Goal: Task Accomplishment & Management: Manage account settings

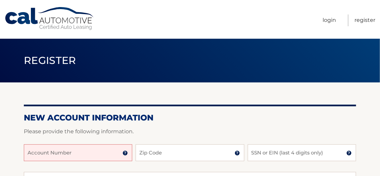
scroll to position [89, 0]
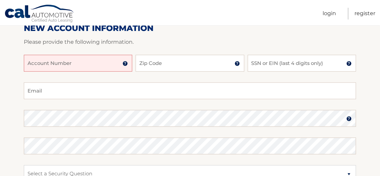
click at [93, 64] on input "Account Number" at bounding box center [78, 63] width 108 height 17
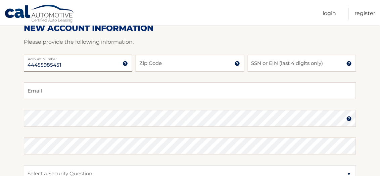
type input "44455985451"
click at [184, 64] on input "Zip Code" at bounding box center [190, 63] width 108 height 17
type input "14580"
type input "sam.pascarella@yahoo.com"
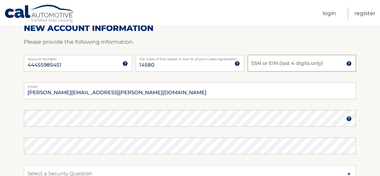
click at [323, 64] on input "SSN or EIN (last 4 digits only)" at bounding box center [302, 63] width 108 height 17
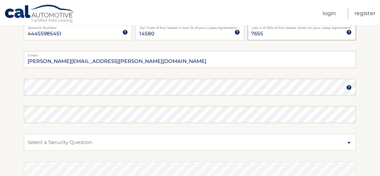
scroll to position [134, 0]
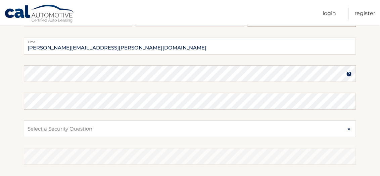
type input "7655"
click at [348, 73] on img at bounding box center [349, 73] width 5 height 5
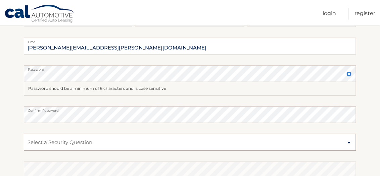
click at [186, 141] on select "Select a Security Question What was the name of your elementary school? What is…" at bounding box center [190, 142] width 332 height 17
select select "4"
click at [24, 134] on select "Select a Security Question What was the name of your elementary school? What is…" at bounding box center [190, 142] width 332 height 17
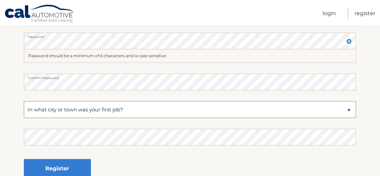
scroll to position [179, 0]
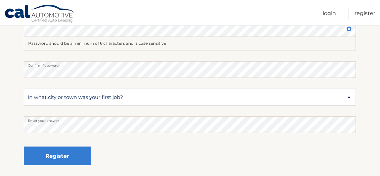
click at [141, 147] on div "Register" at bounding box center [190, 156] width 332 height 25
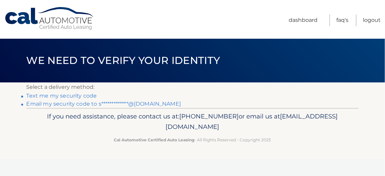
click at [71, 103] on link "**********" at bounding box center [104, 103] width 155 height 6
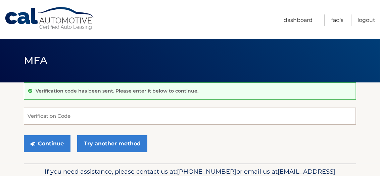
paste input "228348"
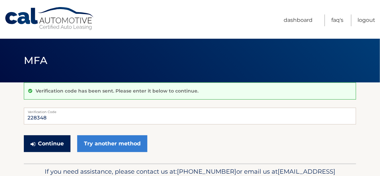
click at [56, 143] on button "Continue" at bounding box center [47, 143] width 47 height 17
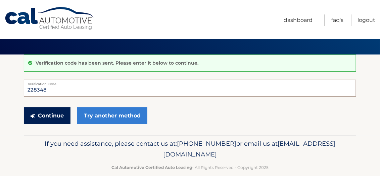
scroll to position [38, 0]
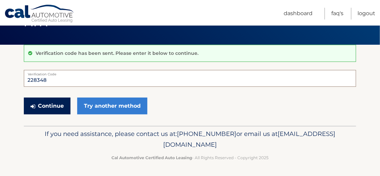
type input "228348"
click at [45, 103] on button "Continue" at bounding box center [47, 105] width 47 height 17
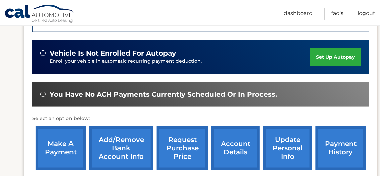
scroll to position [165, 0]
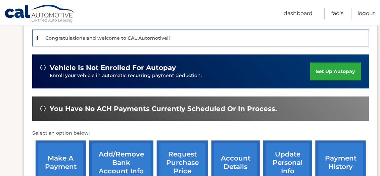
click at [328, 70] on link "set up autopay" at bounding box center [335, 71] width 51 height 18
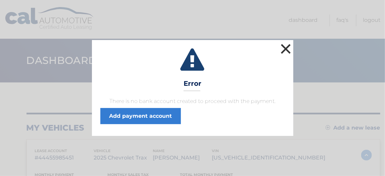
click at [283, 47] on button "×" at bounding box center [285, 48] width 13 height 13
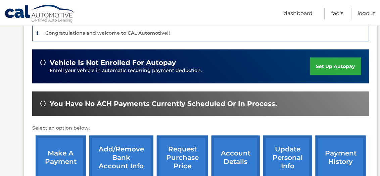
scroll to position [179, 0]
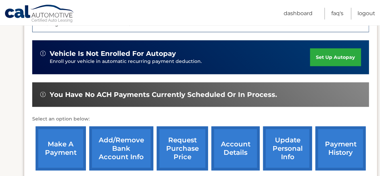
click at [121, 146] on link "Add/Remove bank account info" at bounding box center [121, 148] width 64 height 44
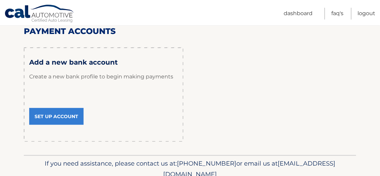
scroll to position [89, 0]
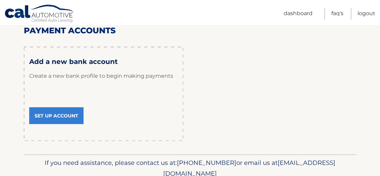
click at [56, 114] on link "Set Up Account" at bounding box center [56, 115] width 54 height 17
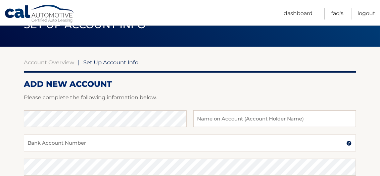
scroll to position [45, 0]
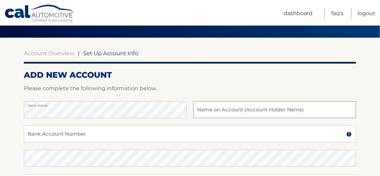
click at [235, 108] on input "text" at bounding box center [274, 109] width 163 height 17
type input "[PERSON_NAME]"
click at [129, 135] on input "Bank Account Number" at bounding box center [190, 133] width 332 height 17
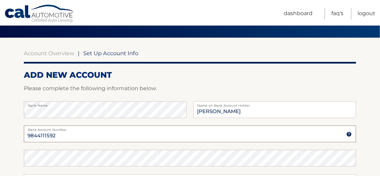
type input "9844111592"
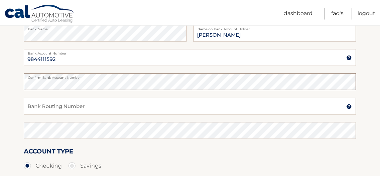
scroll to position [134, 0]
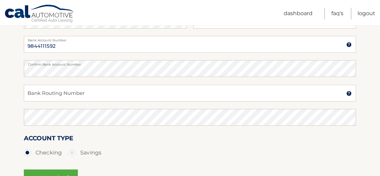
click at [350, 93] on img at bounding box center [349, 93] width 5 height 5
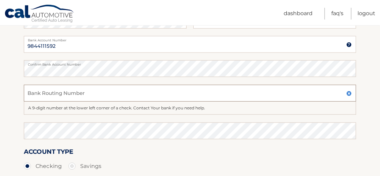
click at [243, 94] on input "Bank Routing Number" at bounding box center [190, 93] width 332 height 17
type input "022000046"
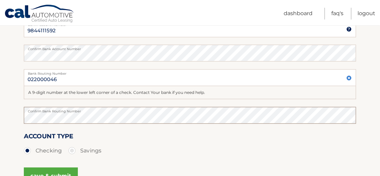
scroll to position [179, 0]
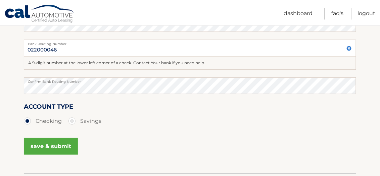
click at [51, 146] on button "save & submit" at bounding box center [51, 146] width 54 height 17
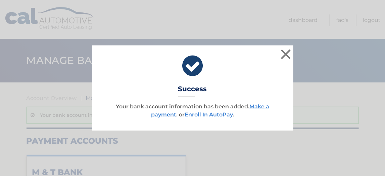
click at [219, 115] on link "Enroll In AutoPay" at bounding box center [209, 114] width 48 height 6
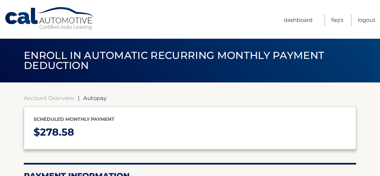
select select "MTYzMTUwY2EtZWY4ZC00M2Y4LThiMWItZWE5ZDE2ZjgwMDVl"
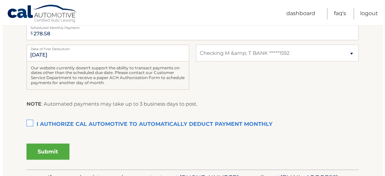
scroll to position [179, 0]
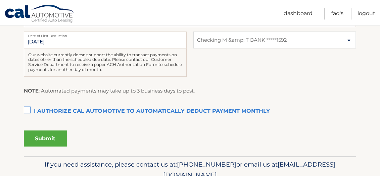
click at [29, 111] on label "I authorize cal automotive to automatically deduct payment monthly This checkbo…" at bounding box center [190, 110] width 332 height 13
click at [0, 0] on input "I authorize cal automotive to automatically deduct payment monthly This checkbo…" at bounding box center [0, 0] width 0 height 0
click at [50, 136] on button "Submit" at bounding box center [45, 138] width 43 height 16
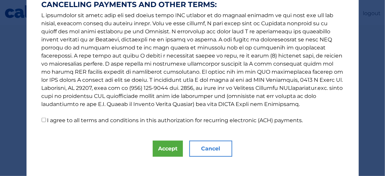
scroll to position [149, 0]
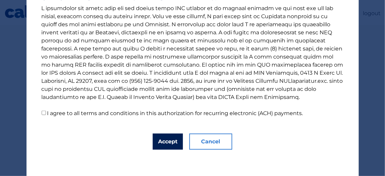
click at [169, 136] on button "Accept" at bounding box center [168, 141] width 30 height 16
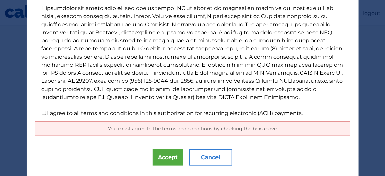
click at [47, 111] on label "I agree to all terms and conditions in this authorization for recurring electro…" at bounding box center [175, 113] width 256 height 6
click at [46, 111] on input "I agree to all terms and conditions in this authorization for recurring electro…" at bounding box center [44, 112] width 4 height 4
checkbox input "true"
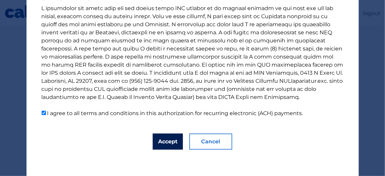
click at [164, 144] on button "Accept" at bounding box center [168, 141] width 30 height 16
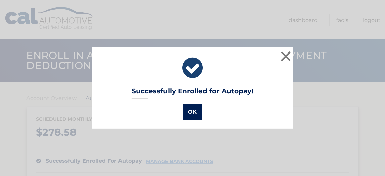
click at [192, 112] on button "OK" at bounding box center [192, 112] width 19 height 16
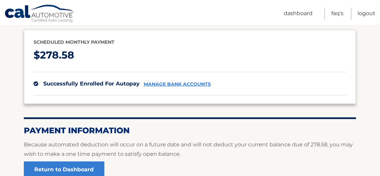
scroll to position [89, 0]
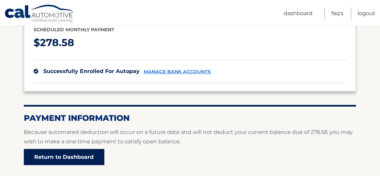
click at [73, 157] on link "Return to Dashboard" at bounding box center [64, 157] width 81 height 16
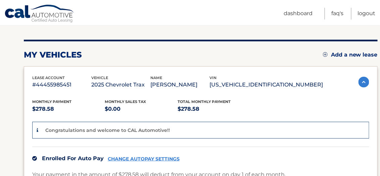
scroll to position [89, 0]
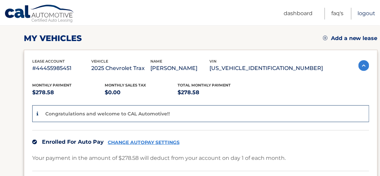
click at [367, 14] on link "Logout" at bounding box center [367, 14] width 18 height 12
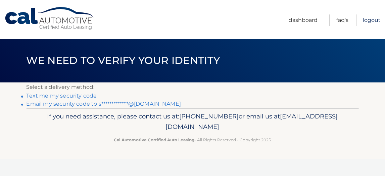
click at [368, 19] on link "Logout" at bounding box center [372, 20] width 18 height 12
